Goal: Task Accomplishment & Management: Use online tool/utility

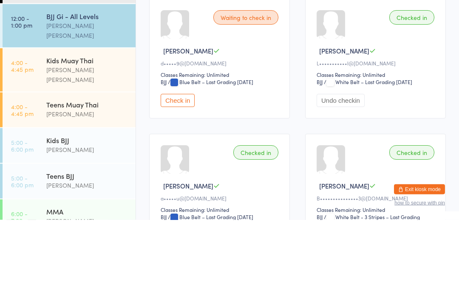
type input "Mila"
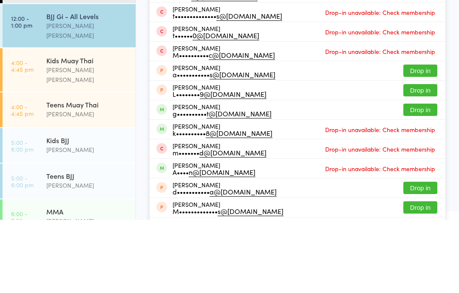
type input "mila"
click at [175, 32] on div "W••••••••• 1@[DOMAIN_NAME]" at bounding box center [221, 30] width 98 height 7
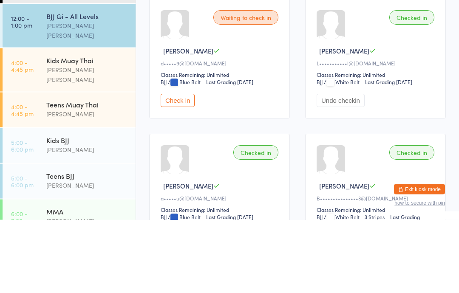
scroll to position [77, 0]
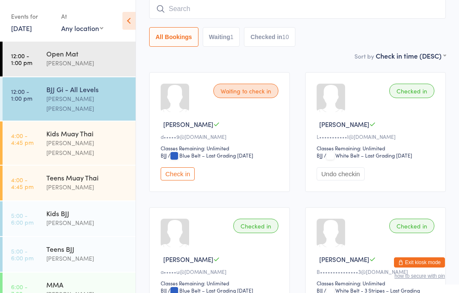
click at [272, 38] on button "Checked in 10" at bounding box center [269, 37] width 51 height 20
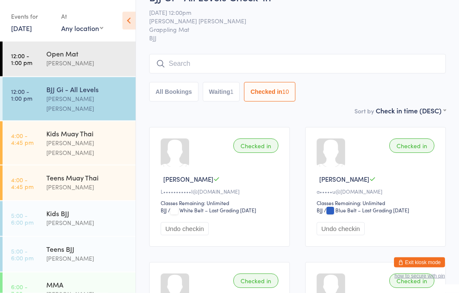
scroll to position [0, 0]
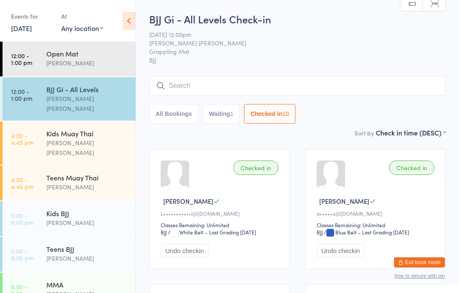
click at [54, 138] on div "[PERSON_NAME] [PERSON_NAME]" at bounding box center [87, 148] width 82 height 20
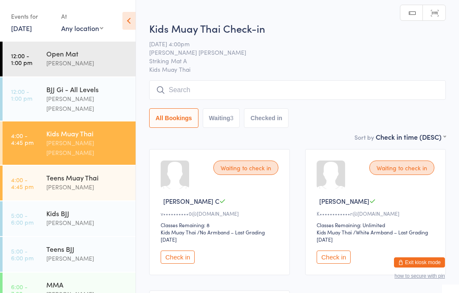
click at [195, 90] on input "search" at bounding box center [297, 90] width 296 height 20
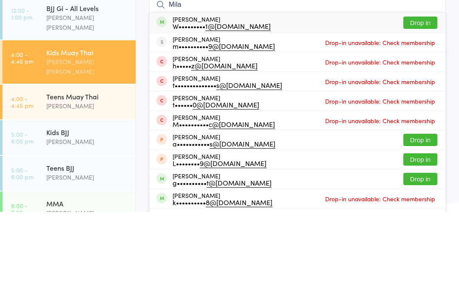
type input "Mila"
click at [423, 98] on button "Drop in" at bounding box center [420, 104] width 34 height 12
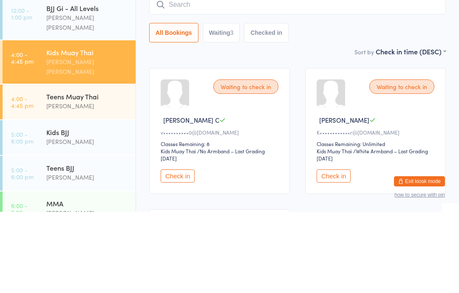
scroll to position [81, 0]
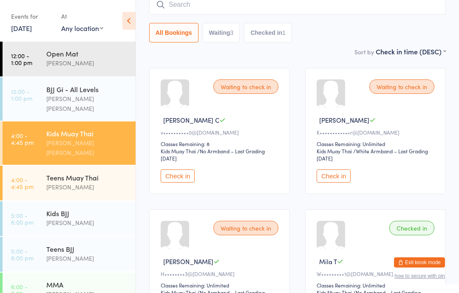
click at [107, 138] on div "[PERSON_NAME] [PERSON_NAME]" at bounding box center [87, 148] width 82 height 20
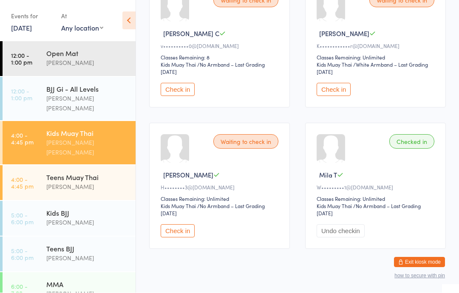
scroll to position [164, 0]
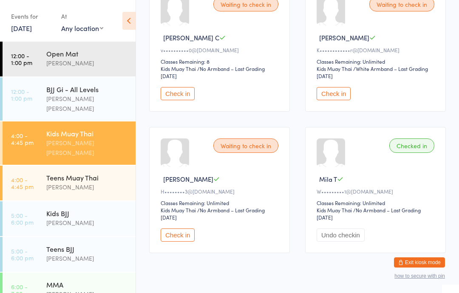
click at [168, 241] on button "Check in" at bounding box center [178, 235] width 34 height 13
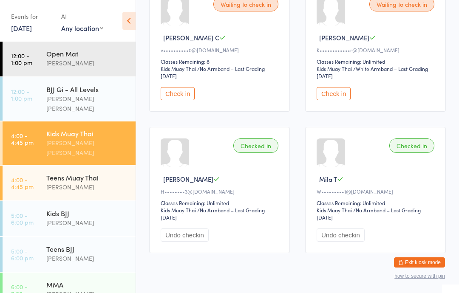
click at [116, 173] on div "Teens Muay Thai" at bounding box center [87, 177] width 82 height 9
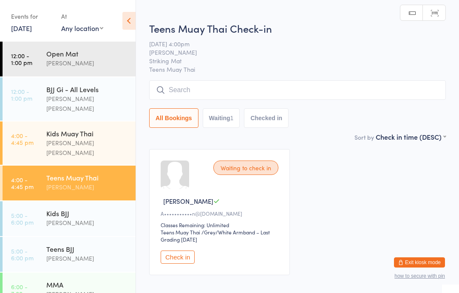
click at [337, 85] on input "search" at bounding box center [297, 90] width 296 height 20
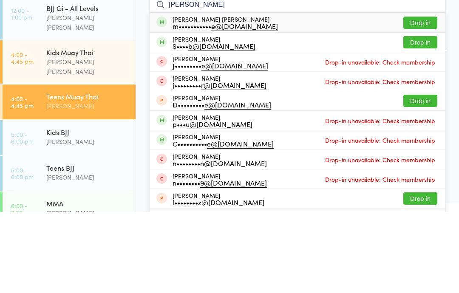
type input "[PERSON_NAME]"
click at [427, 98] on button "Drop in" at bounding box center [420, 104] width 34 height 12
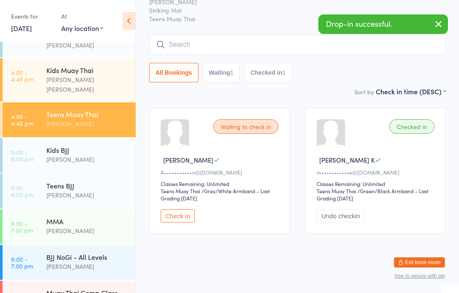
scroll to position [67, 0]
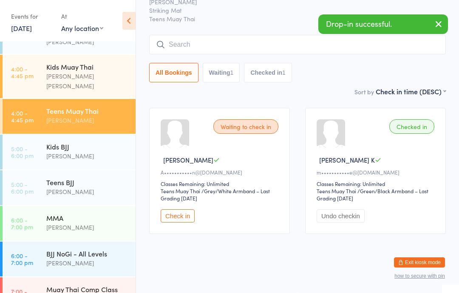
click at [97, 178] on div "Teens BJJ" at bounding box center [87, 182] width 82 height 9
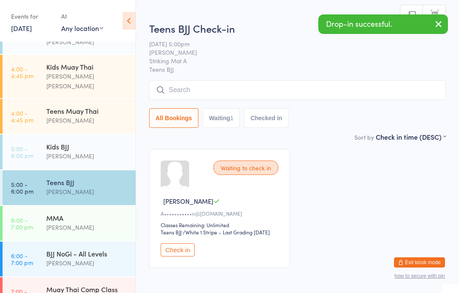
click at [367, 94] on input "search" at bounding box center [297, 90] width 296 height 20
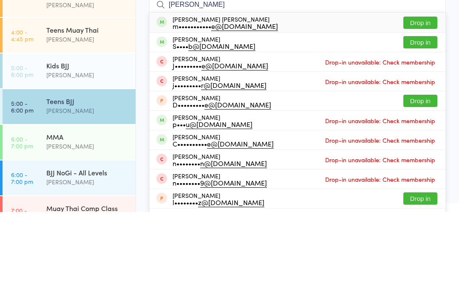
type input "[PERSON_NAME]"
click at [418, 98] on button "Drop in" at bounding box center [420, 104] width 34 height 12
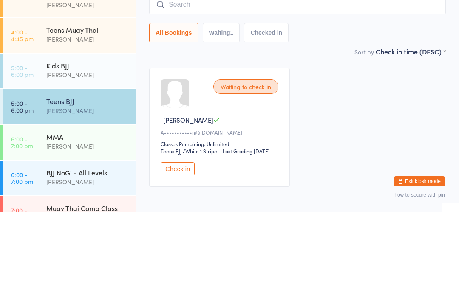
scroll to position [53, 0]
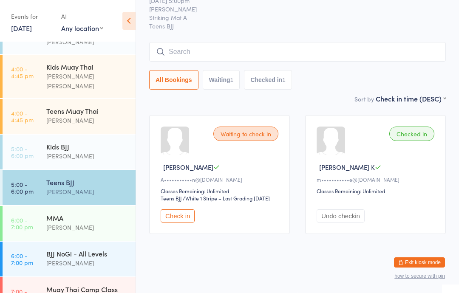
click at [223, 70] on button "Waiting 1" at bounding box center [221, 80] width 37 height 20
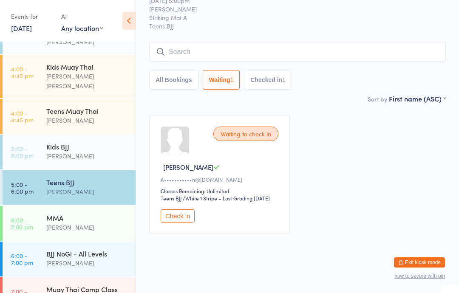
click at [267, 70] on button "Checked in 1" at bounding box center [268, 80] width 48 height 20
select select "5"
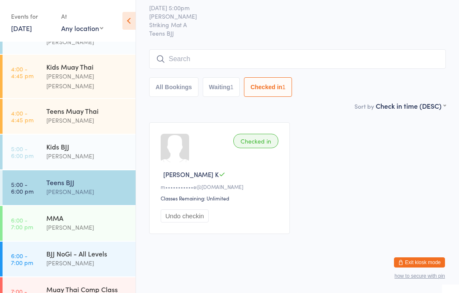
click at [181, 77] on button "All Bookings" at bounding box center [173, 87] width 49 height 20
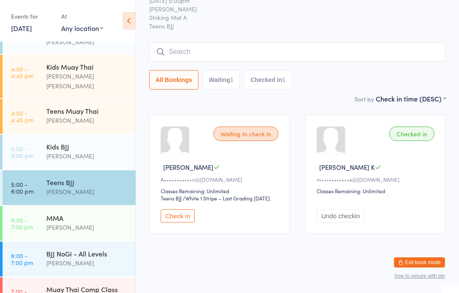
click at [104, 151] on div "[PERSON_NAME]" at bounding box center [87, 156] width 82 height 10
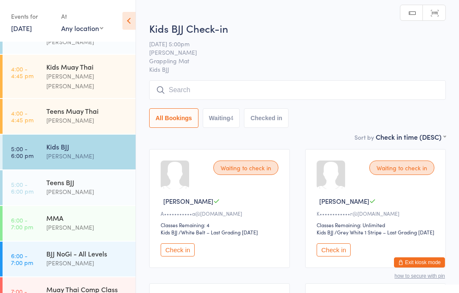
click at [95, 116] on div "[PERSON_NAME]" at bounding box center [87, 121] width 82 height 10
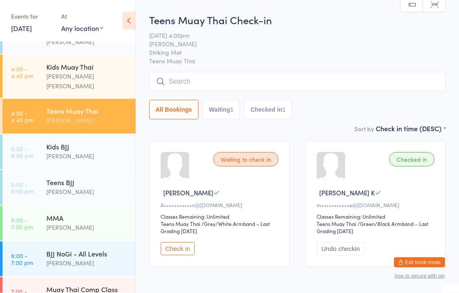
scroll to position [53, 0]
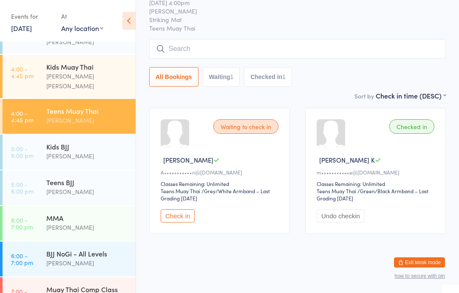
click at [228, 69] on button "Waiting 1" at bounding box center [221, 77] width 37 height 20
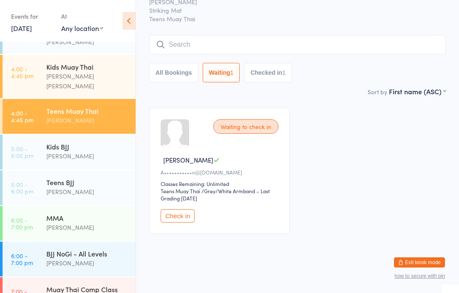
click at [285, 69] on div "1" at bounding box center [283, 72] width 3 height 7
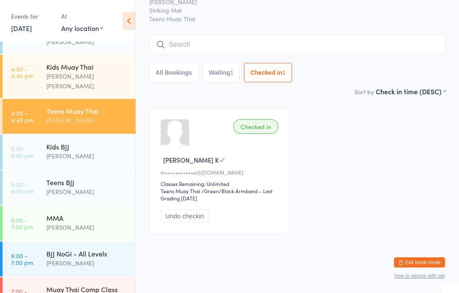
select select "5"
click at [187, 63] on button "All Bookings" at bounding box center [173, 73] width 49 height 20
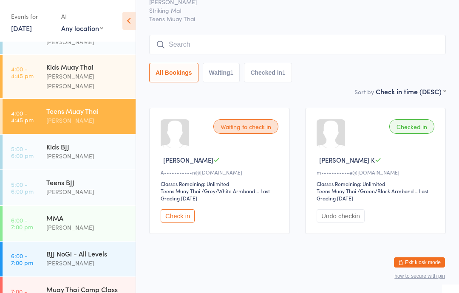
click at [177, 209] on button "Check in" at bounding box center [178, 215] width 34 height 13
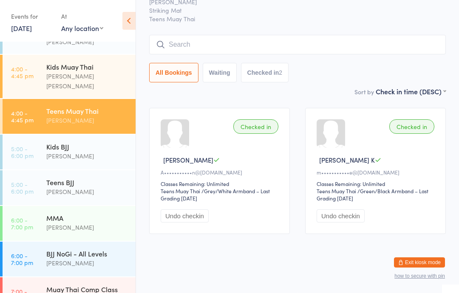
click at [271, 68] on button "Checked in 2" at bounding box center [265, 73] width 48 height 20
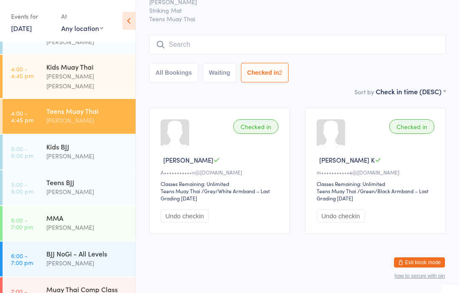
click at [348, 35] on input "search" at bounding box center [297, 45] width 296 height 20
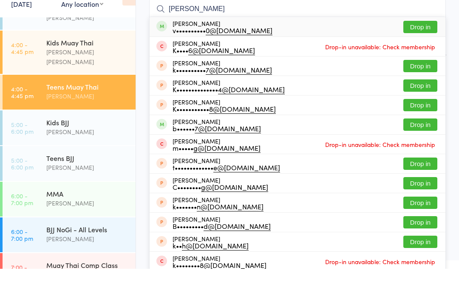
type input "[PERSON_NAME]"
click at [376, 41] on div "[PERSON_NAME] v•••••••••• 0@[DOMAIN_NAME] Drop in" at bounding box center [298, 51] width 296 height 20
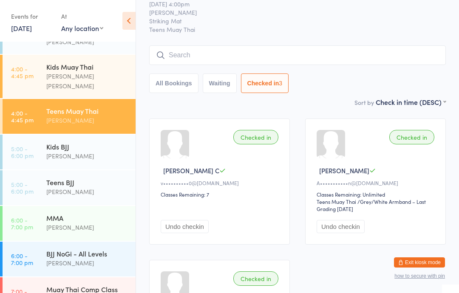
scroll to position [0, 0]
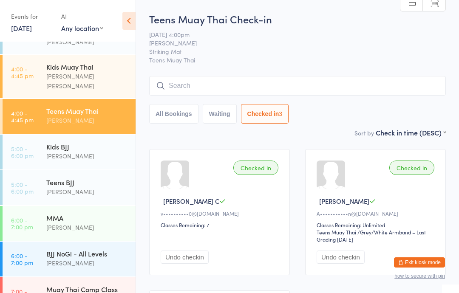
click at [196, 87] on input "search" at bounding box center [297, 86] width 296 height 20
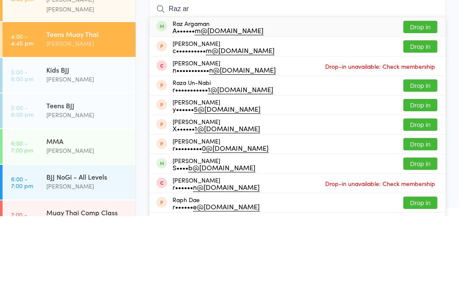
type input "Raz ar"
click at [414, 98] on button "Drop in" at bounding box center [420, 104] width 34 height 12
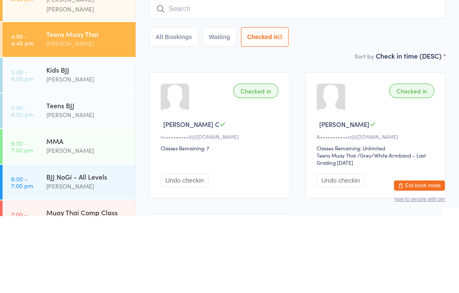
scroll to position [77, 0]
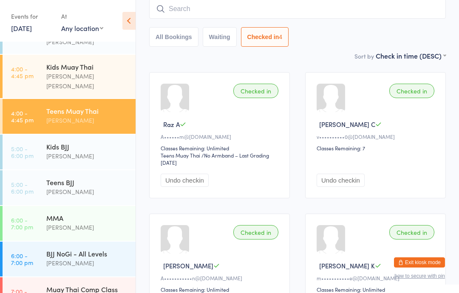
click at [76, 142] on div "Kids BJJ" at bounding box center [87, 146] width 82 height 9
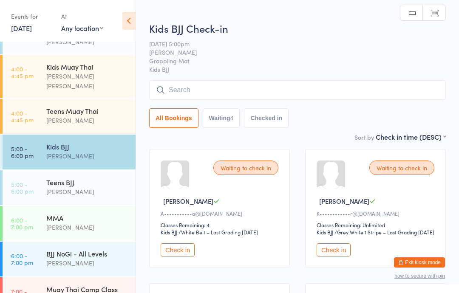
click at [381, 84] on input "search" at bounding box center [297, 90] width 296 height 20
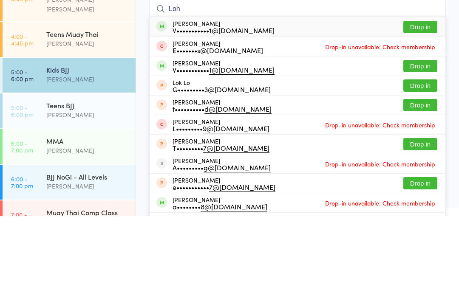
type input "Loh"
click at [422, 98] on button "Drop in" at bounding box center [420, 104] width 34 height 12
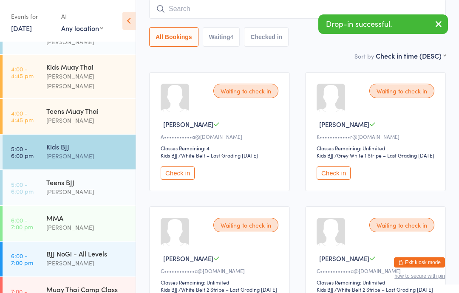
click at [283, 14] on input "search" at bounding box center [297, 9] width 296 height 20
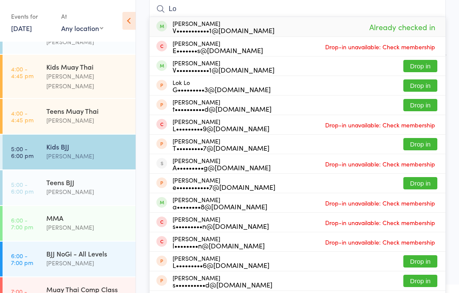
type input "L"
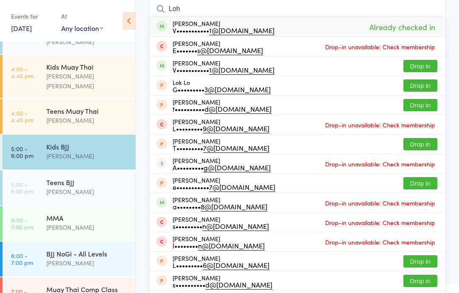
type input "Loh"
click at [426, 65] on button "Drop in" at bounding box center [420, 66] width 34 height 12
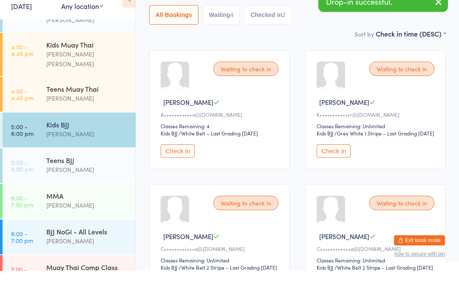
click at [111, 71] on div "[PERSON_NAME] [PERSON_NAME]" at bounding box center [87, 81] width 82 height 20
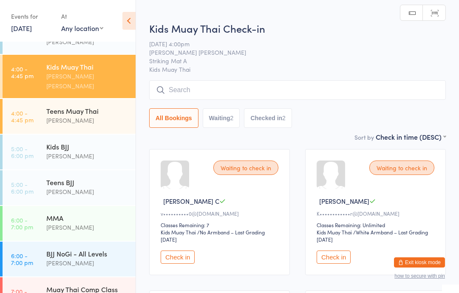
click at [379, 97] on input "search" at bounding box center [297, 90] width 296 height 20
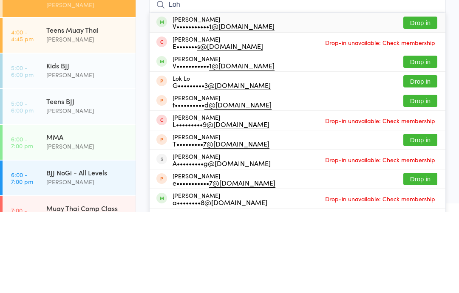
type input "Loh"
click at [417, 98] on button "Drop in" at bounding box center [420, 104] width 34 height 12
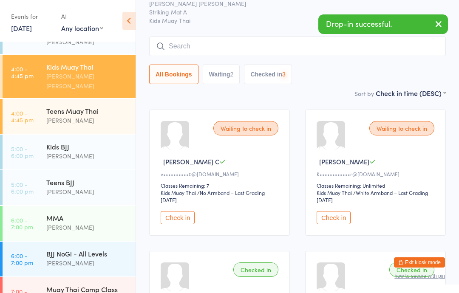
scroll to position [38, 0]
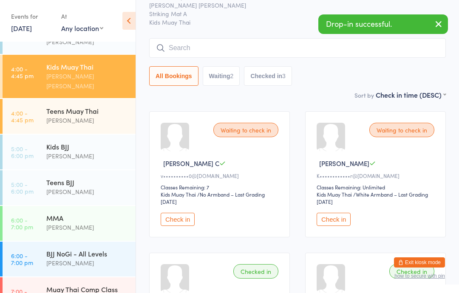
click at [297, 44] on input "search" at bounding box center [297, 48] width 296 height 20
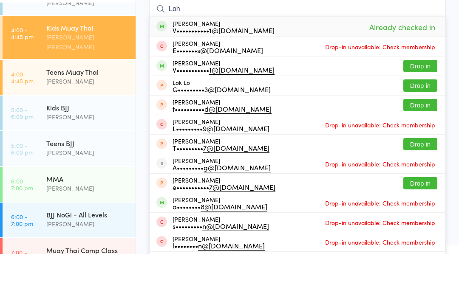
type input "Loh"
click at [420, 99] on button "Drop in" at bounding box center [420, 105] width 34 height 12
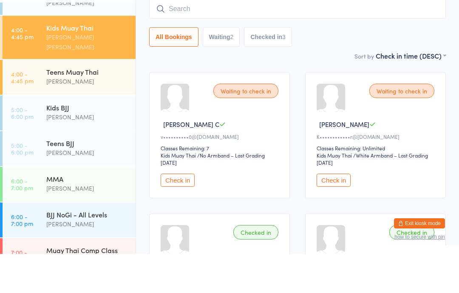
scroll to position [77, 0]
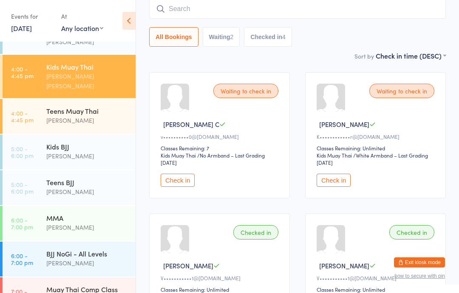
click at [260, 17] on input "search" at bounding box center [297, 9] width 296 height 20
type input "C"
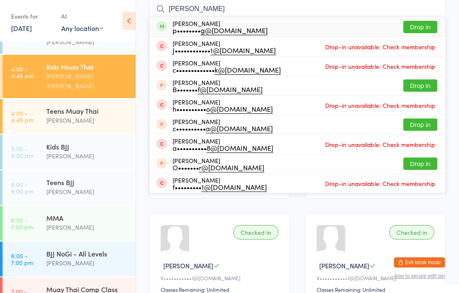
type input "[PERSON_NAME]"
click at [423, 28] on button "Drop in" at bounding box center [420, 27] width 34 height 12
